Goal: Download file/media

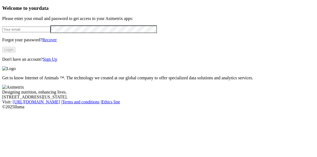
type input "[PERSON_NAME][EMAIL_ADDRESS][DOMAIN_NAME]"
click at [16, 52] on button "Login" at bounding box center [8, 50] width 13 height 6
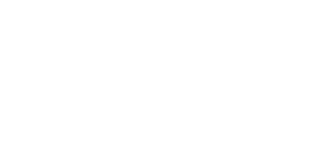
scroll to position [19, 0]
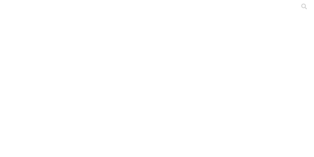
drag, startPoint x: 56, startPoint y: 43, endPoint x: 253, endPoint y: 46, distance: 197.6
copy div "Main ETL ENVIGADO ANTIOQUEÑA DE PORCINOS PRECEBO"
